Goal: Book appointment/travel/reservation

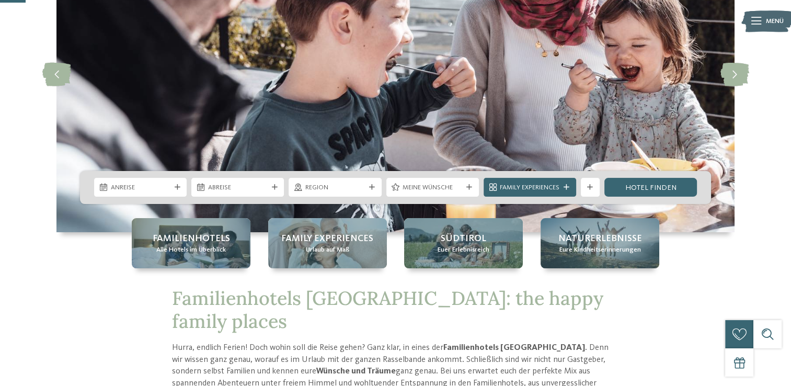
scroll to position [135, 0]
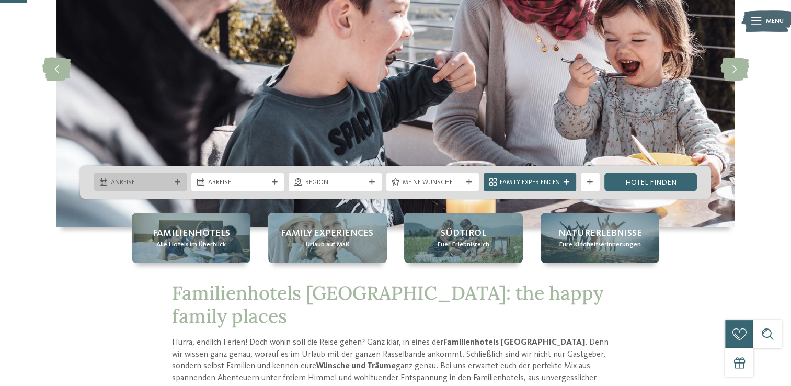
click at [149, 181] on span "Anreise" at bounding box center [141, 182] width 60 height 9
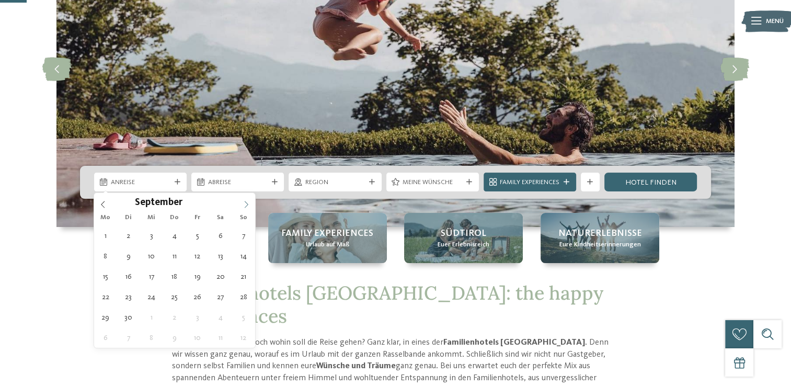
click at [247, 202] on icon at bounding box center [246, 204] width 7 height 7
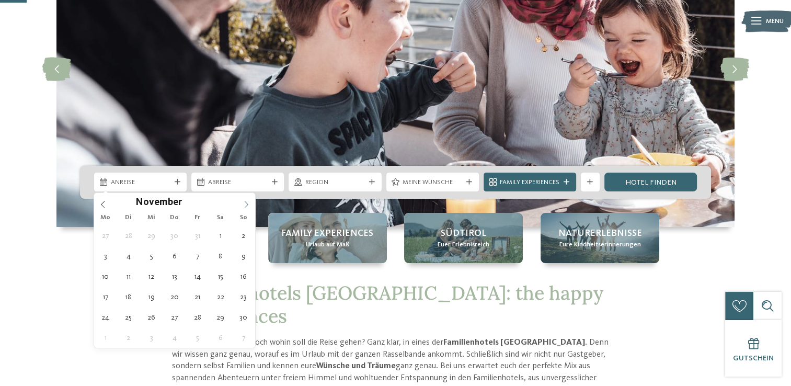
click at [247, 206] on icon at bounding box center [246, 204] width 7 height 7
type input "****"
click at [247, 206] on icon at bounding box center [246, 204] width 7 height 7
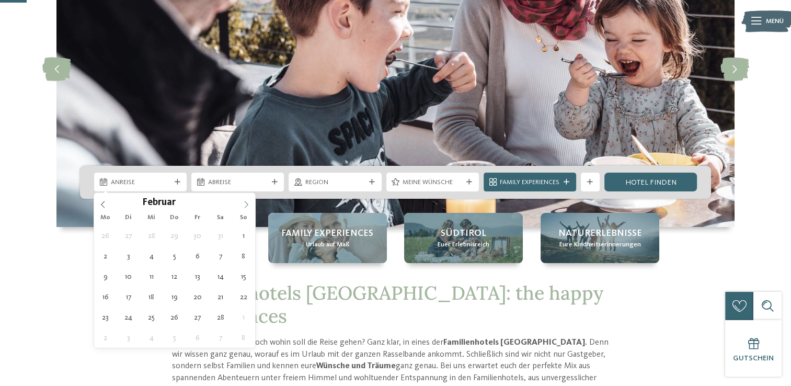
click at [247, 206] on icon at bounding box center [246, 204] width 7 height 7
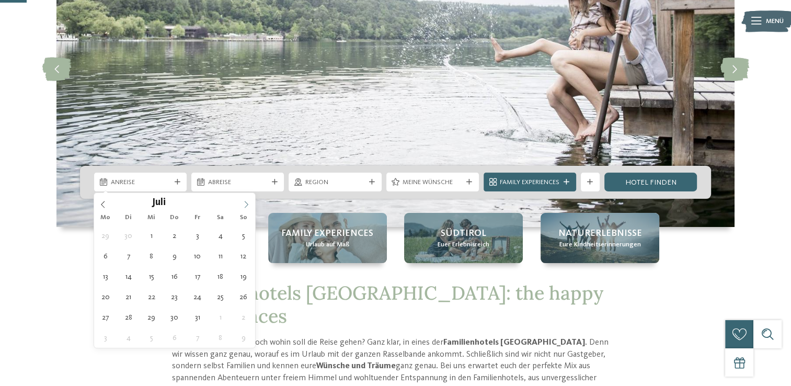
type div "04.07.2026"
type input "****"
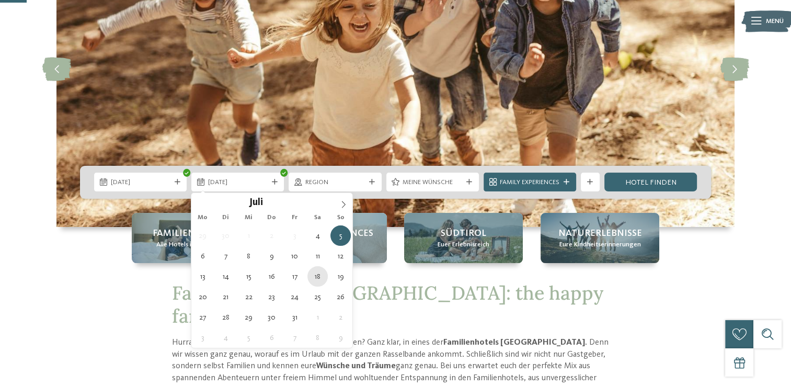
type div "18.07.2026"
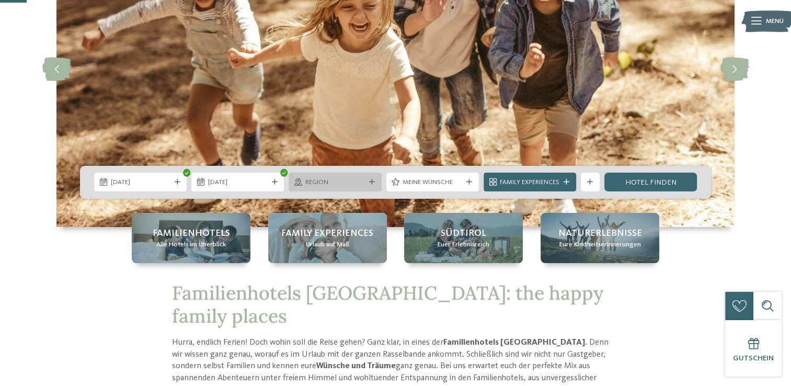
click at [369, 179] on icon at bounding box center [372, 182] width 6 height 6
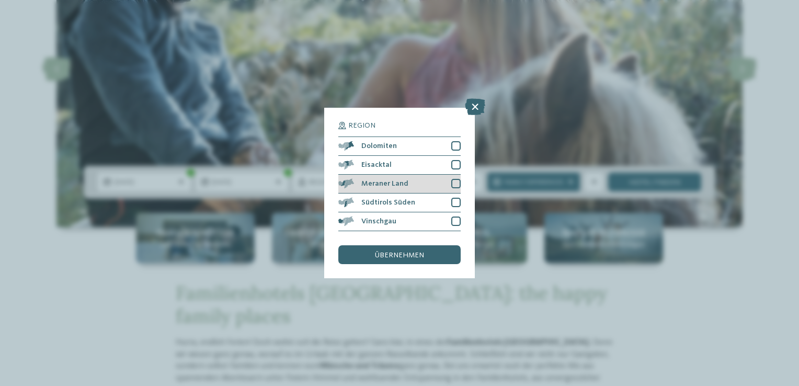
click at [395, 182] on span "Meraner Land" at bounding box center [384, 183] width 47 height 7
click at [381, 255] on span "übernehmen" at bounding box center [399, 255] width 49 height 7
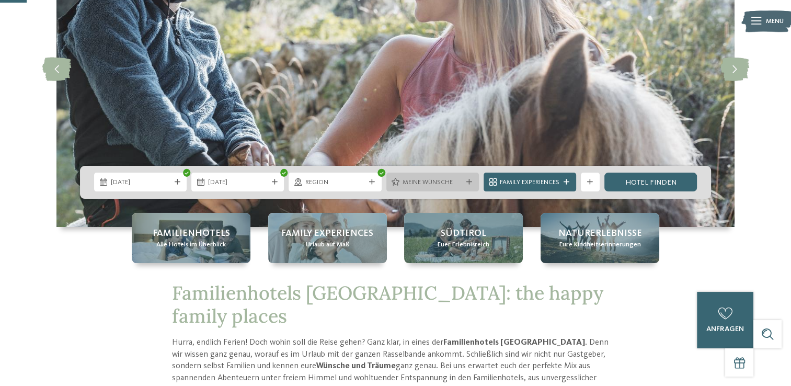
click at [471, 180] on icon at bounding box center [469, 182] width 6 height 6
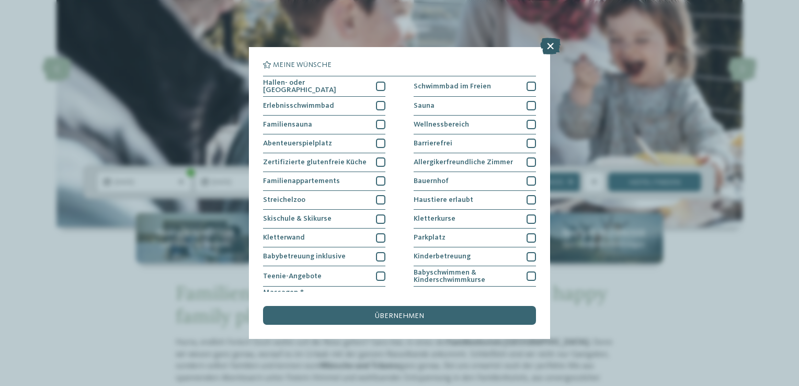
click at [550, 43] on icon at bounding box center [550, 46] width 20 height 17
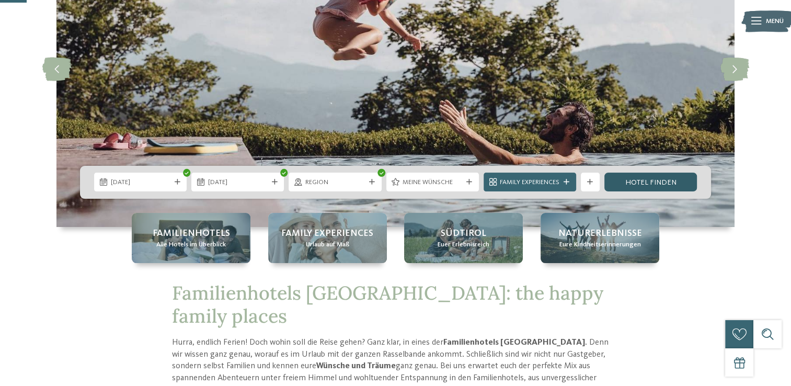
click at [663, 183] on link "Hotel finden" at bounding box center [651, 182] width 93 height 19
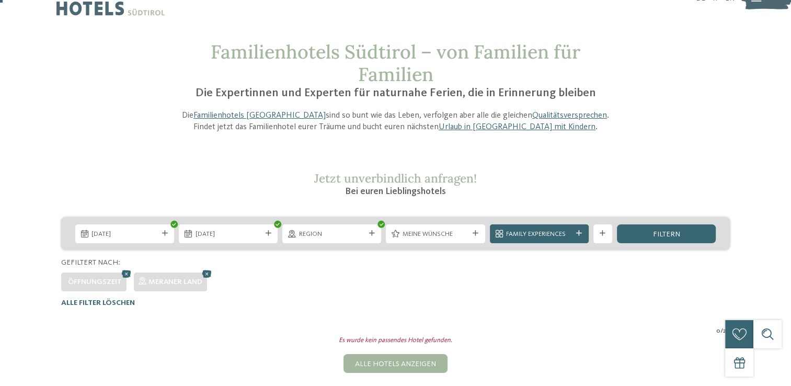
scroll to position [28, 0]
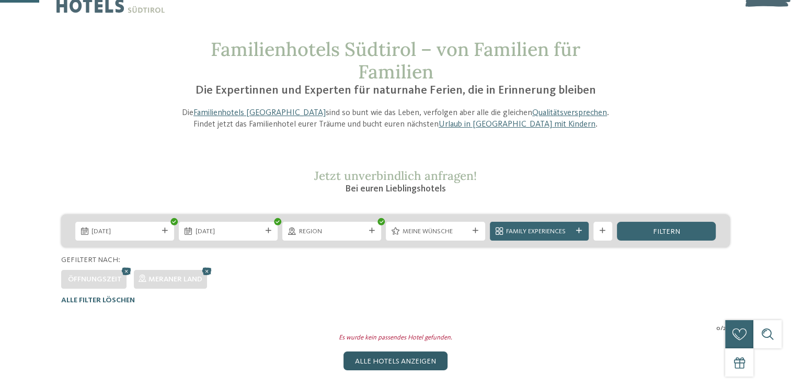
click at [412, 360] on div "Alle Hotels anzeigen" at bounding box center [396, 360] width 104 height 19
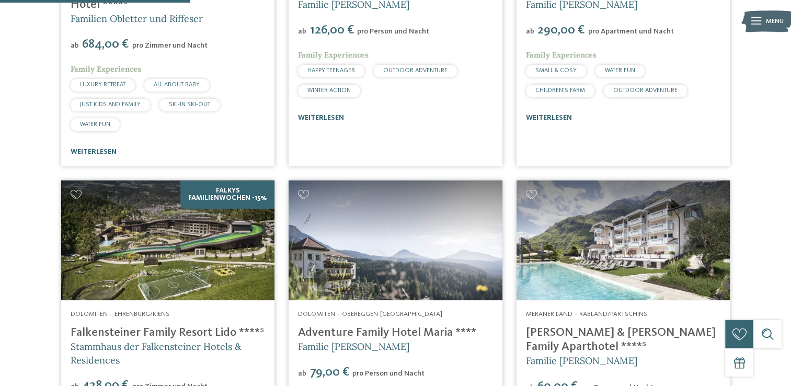
scroll to position [853, 0]
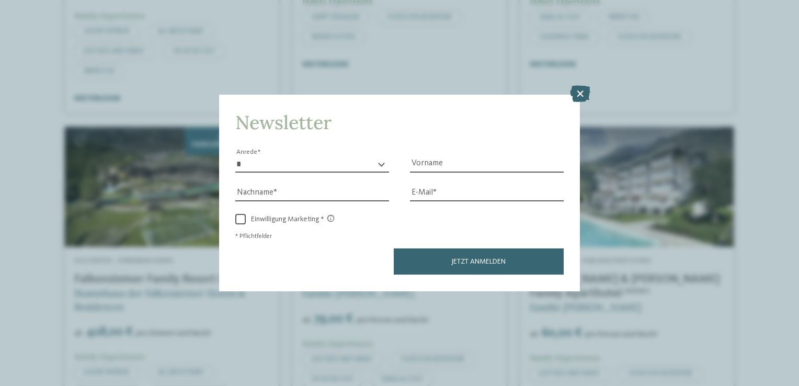
click at [580, 92] on icon at bounding box center [580, 94] width 20 height 17
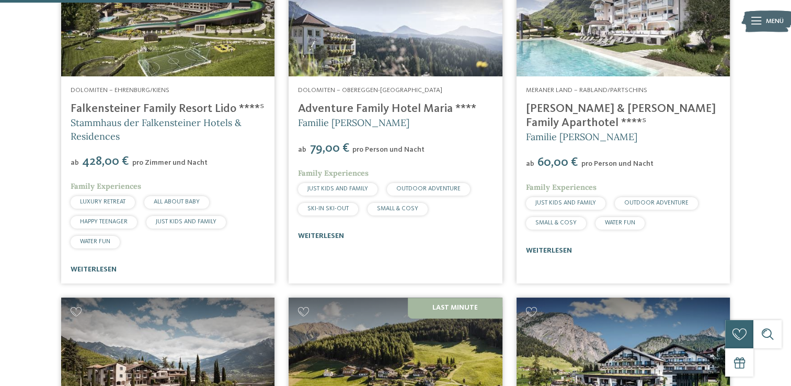
scroll to position [935, 0]
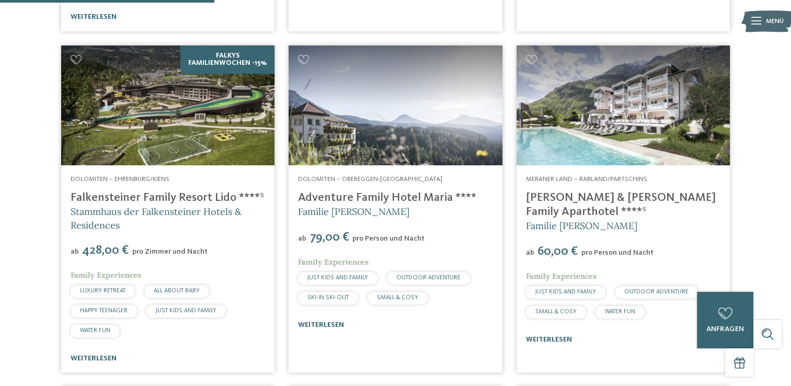
click at [601, 195] on link "[PERSON_NAME] & [PERSON_NAME] Family Aparthotel ****ˢ" at bounding box center [621, 205] width 190 height 26
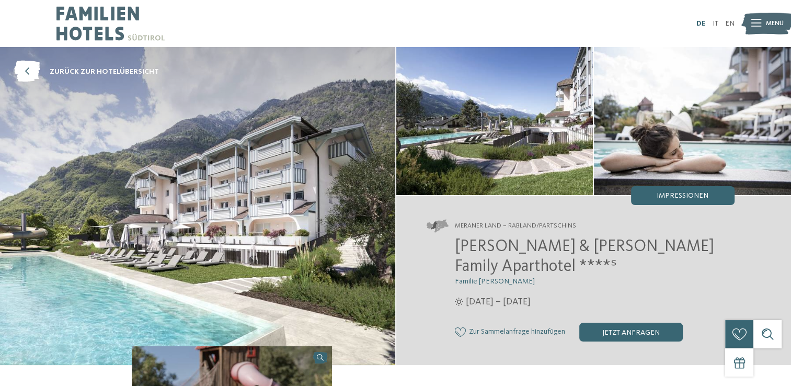
click at [703, 21] on link "DE" at bounding box center [701, 23] width 9 height 7
